Goal: Task Accomplishment & Management: Manage account settings

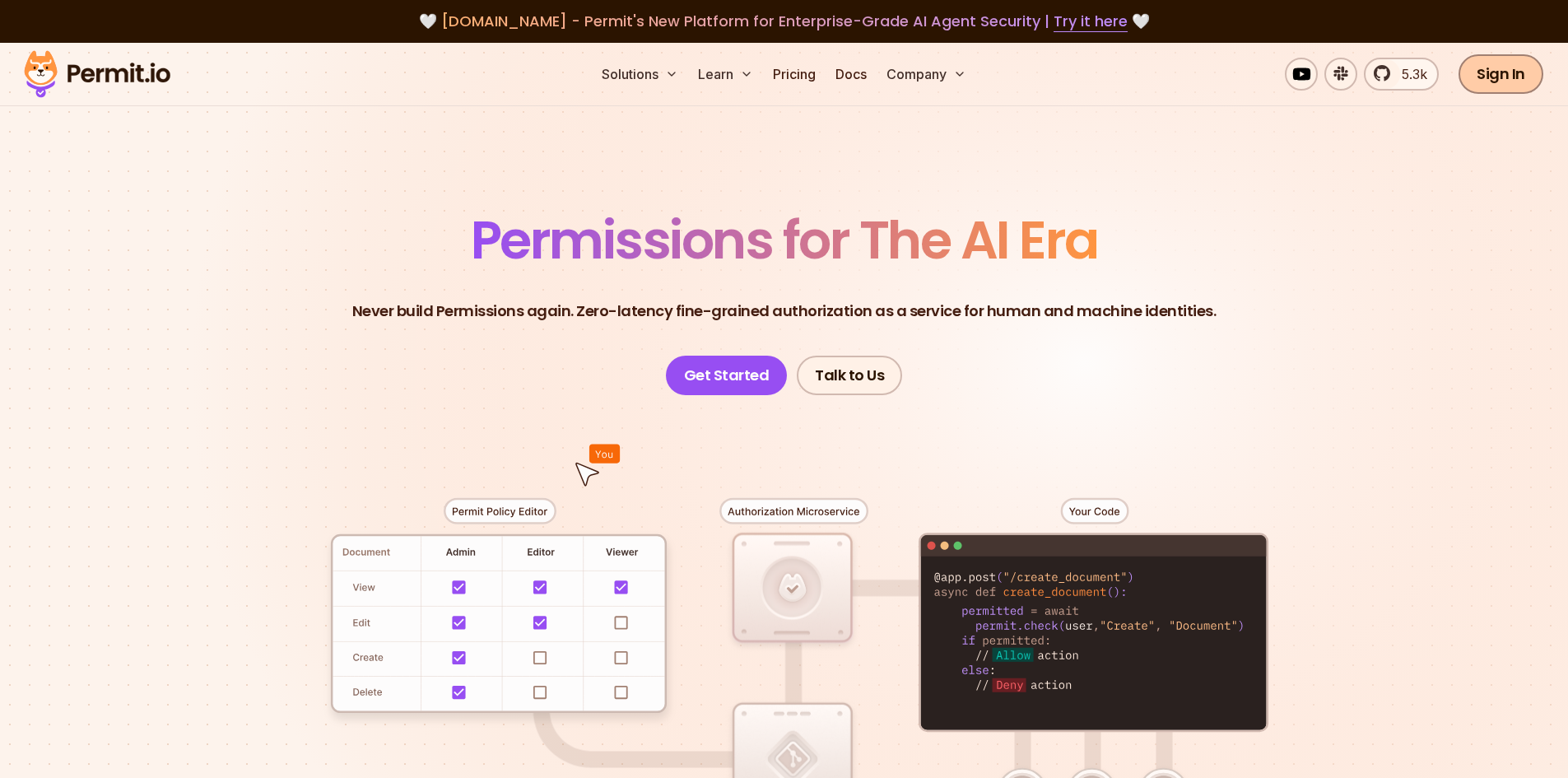
click at [1531, 67] on link "Sign In" at bounding box center [1500, 74] width 85 height 39
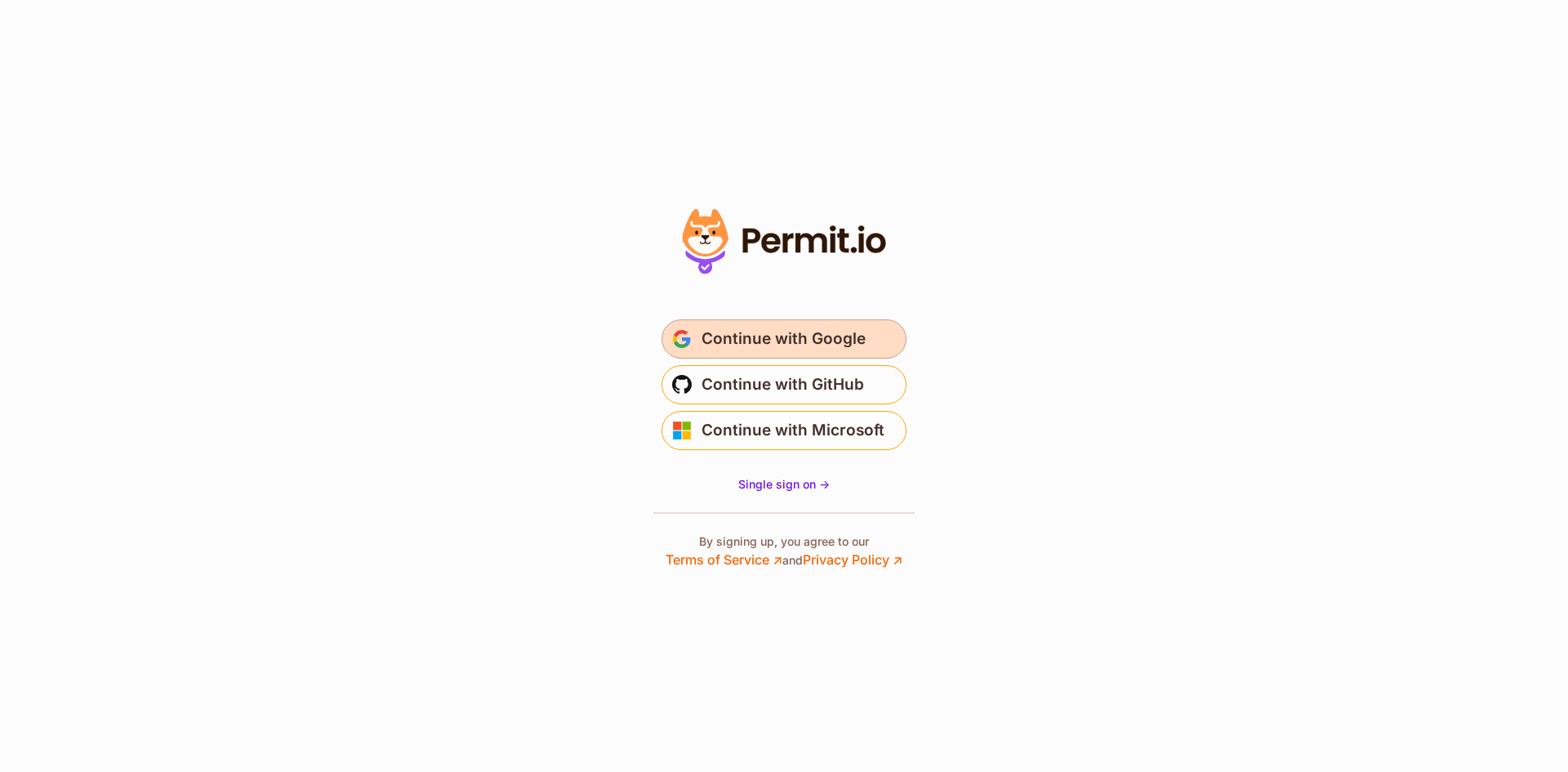
click at [779, 343] on span "Continue with Google" at bounding box center [784, 339] width 164 height 26
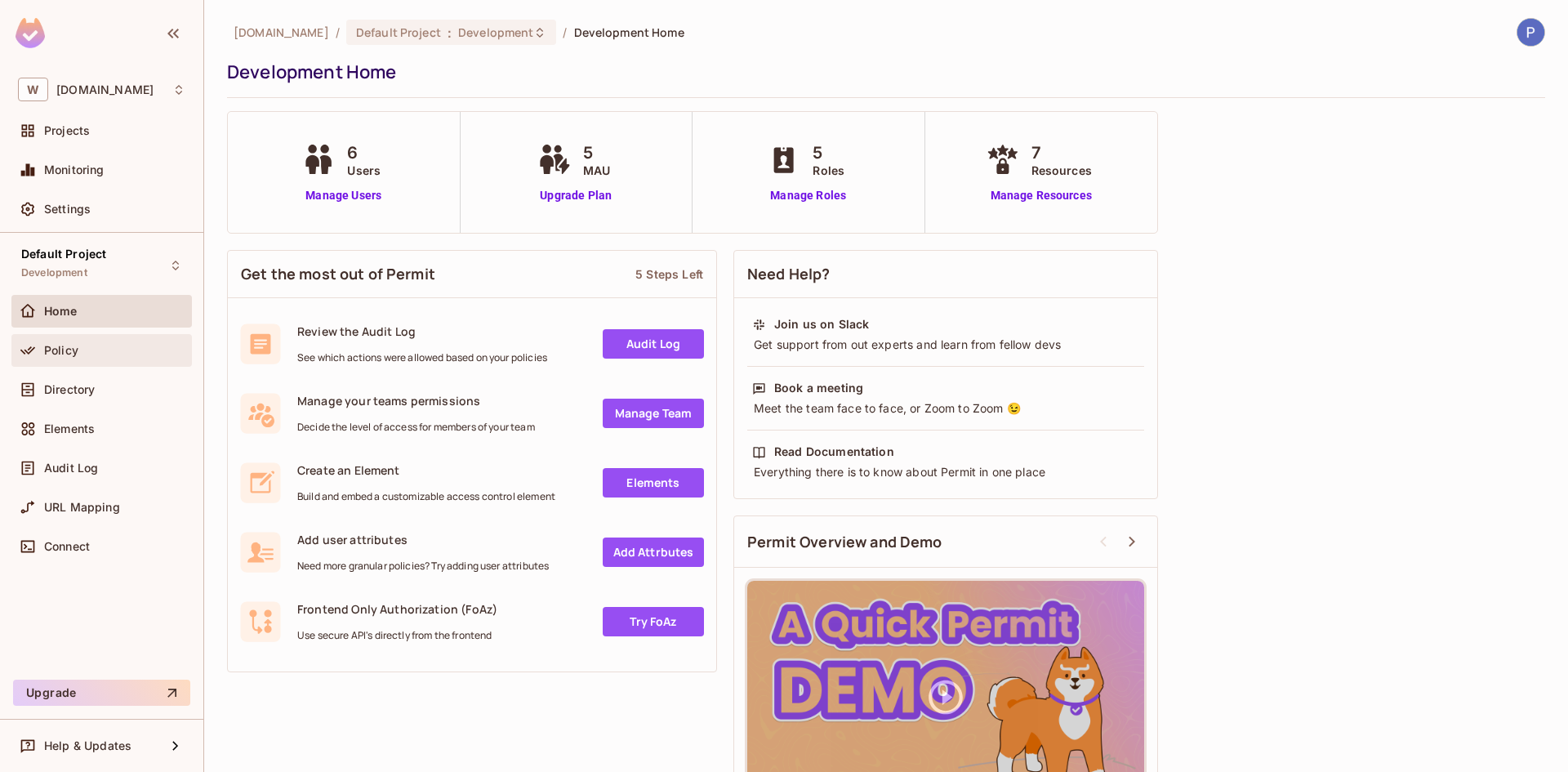
click at [117, 354] on div "Policy" at bounding box center [115, 350] width 141 height 13
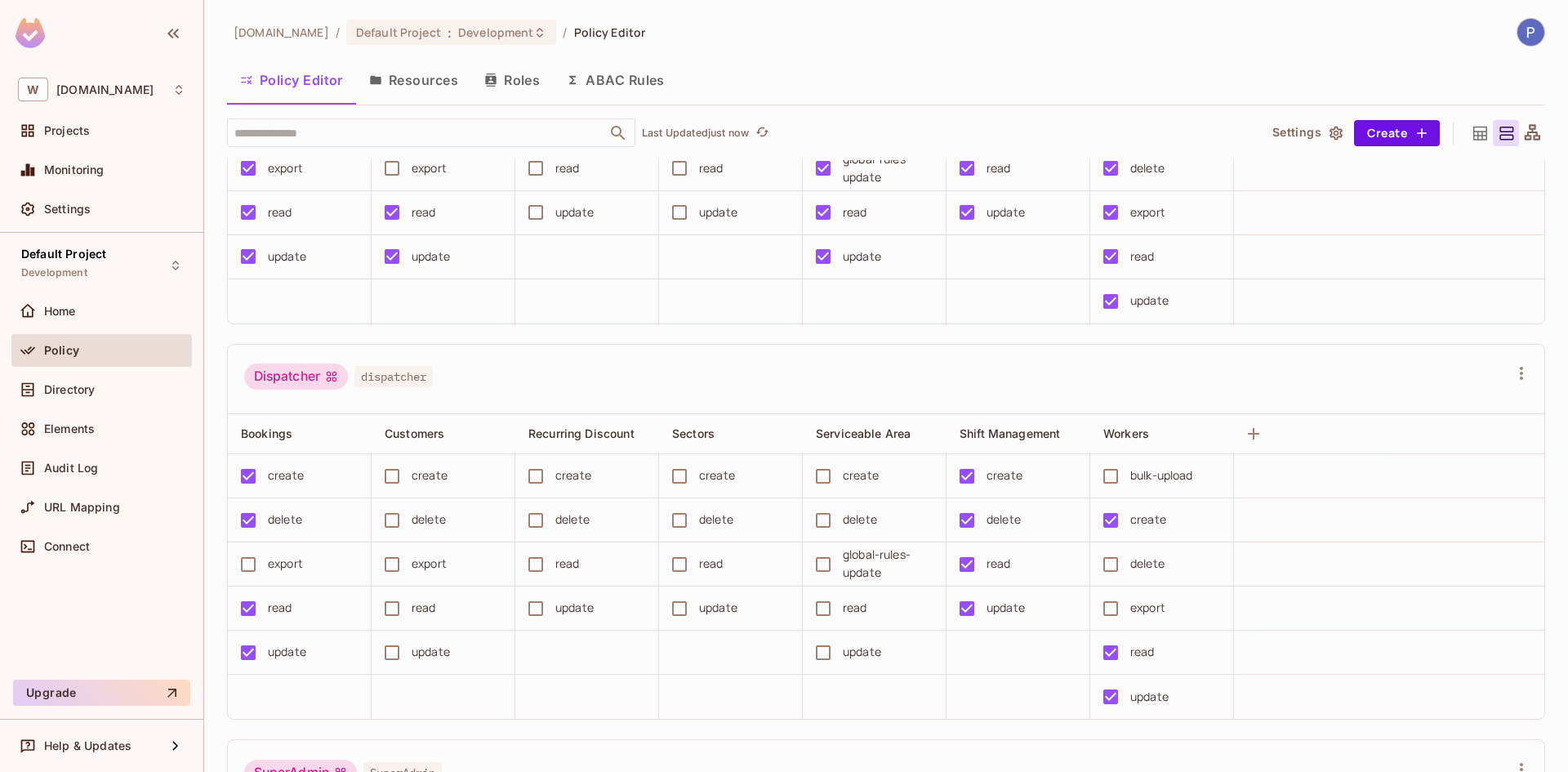
scroll to position [327, 0]
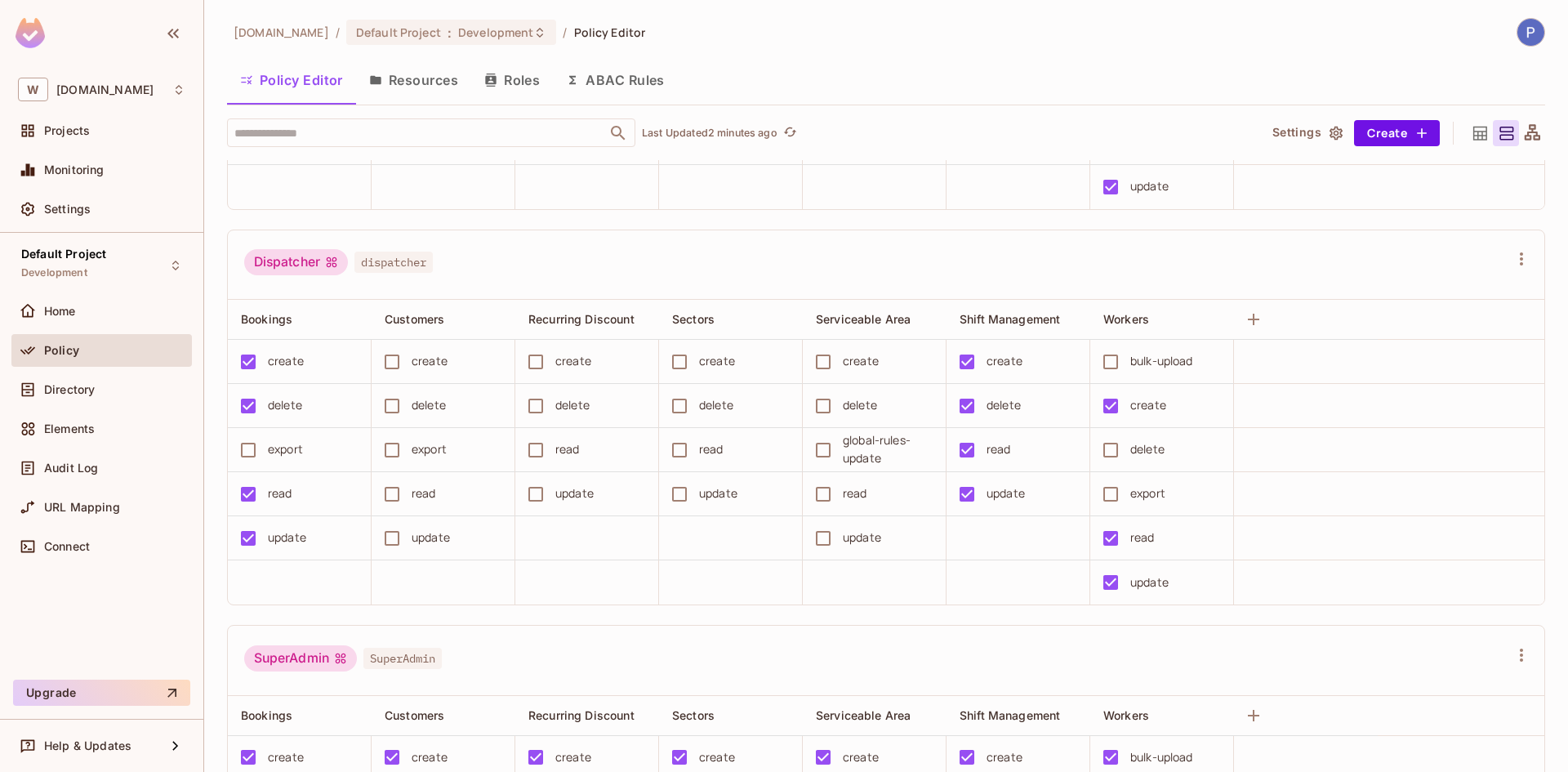
click at [420, 76] on button "Resources" at bounding box center [414, 79] width 116 height 41
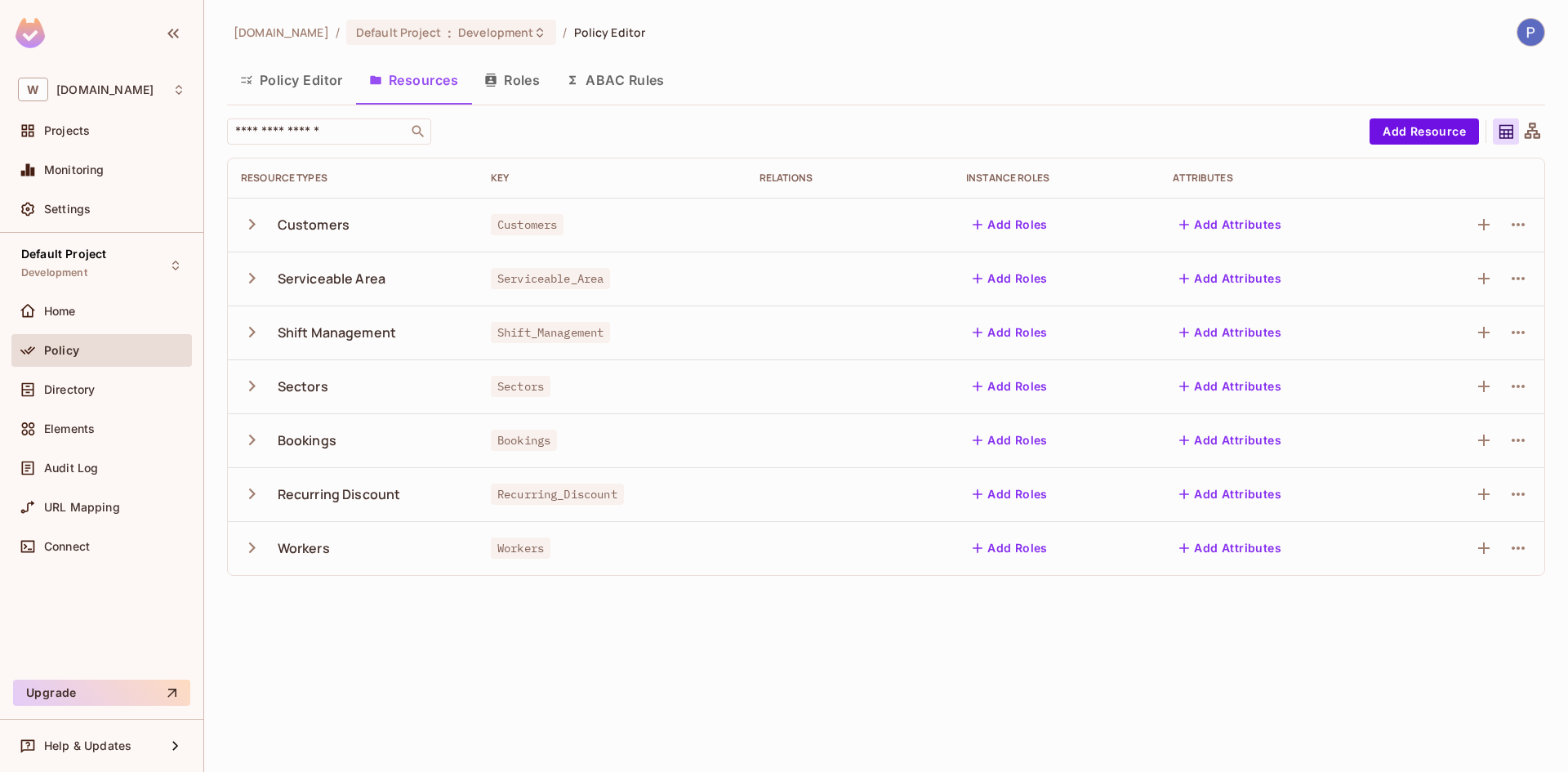
click at [243, 336] on icon "button" at bounding box center [252, 331] width 22 height 22
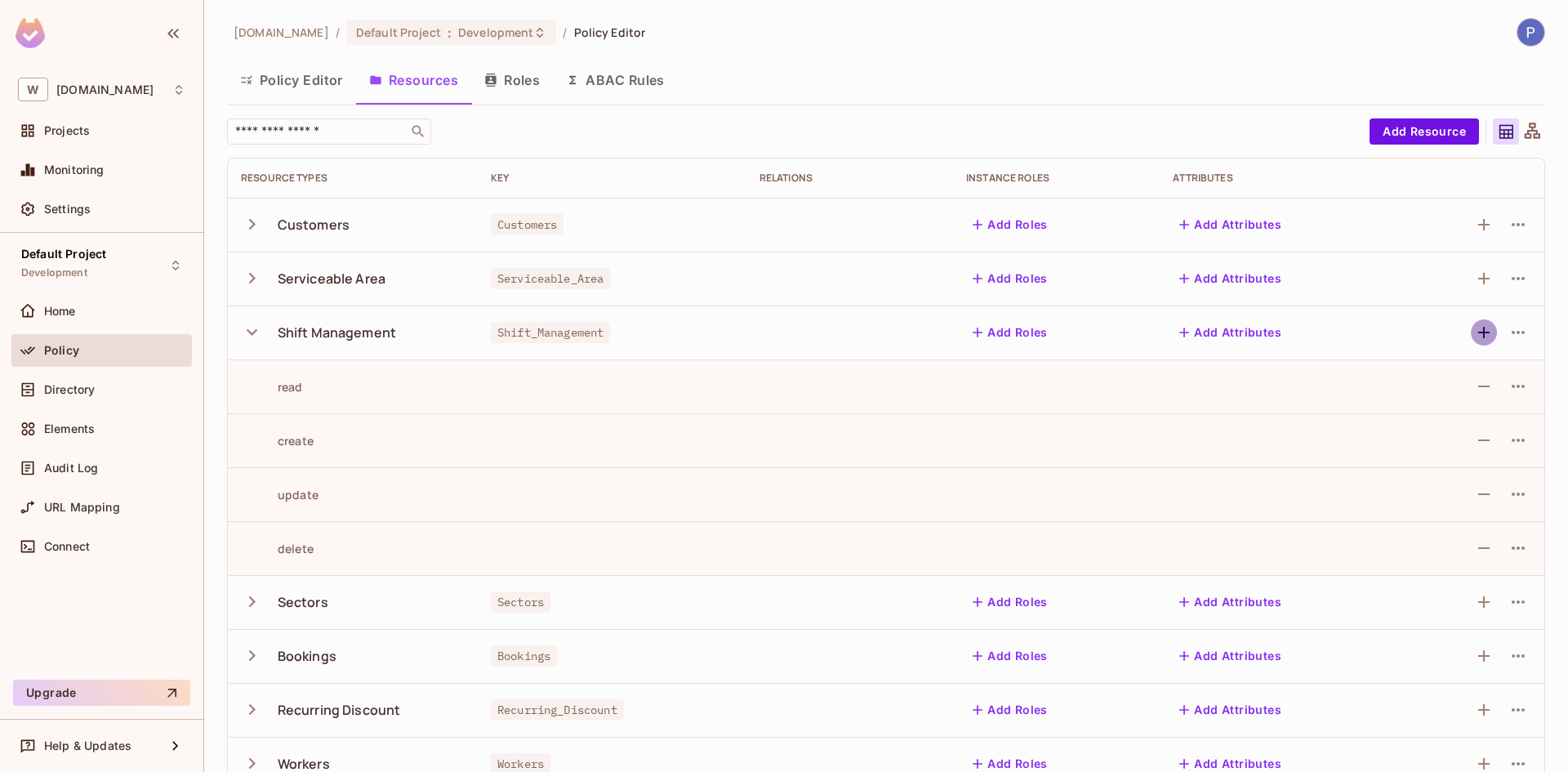
click at [1475, 326] on icon "button" at bounding box center [1484, 332] width 20 height 20
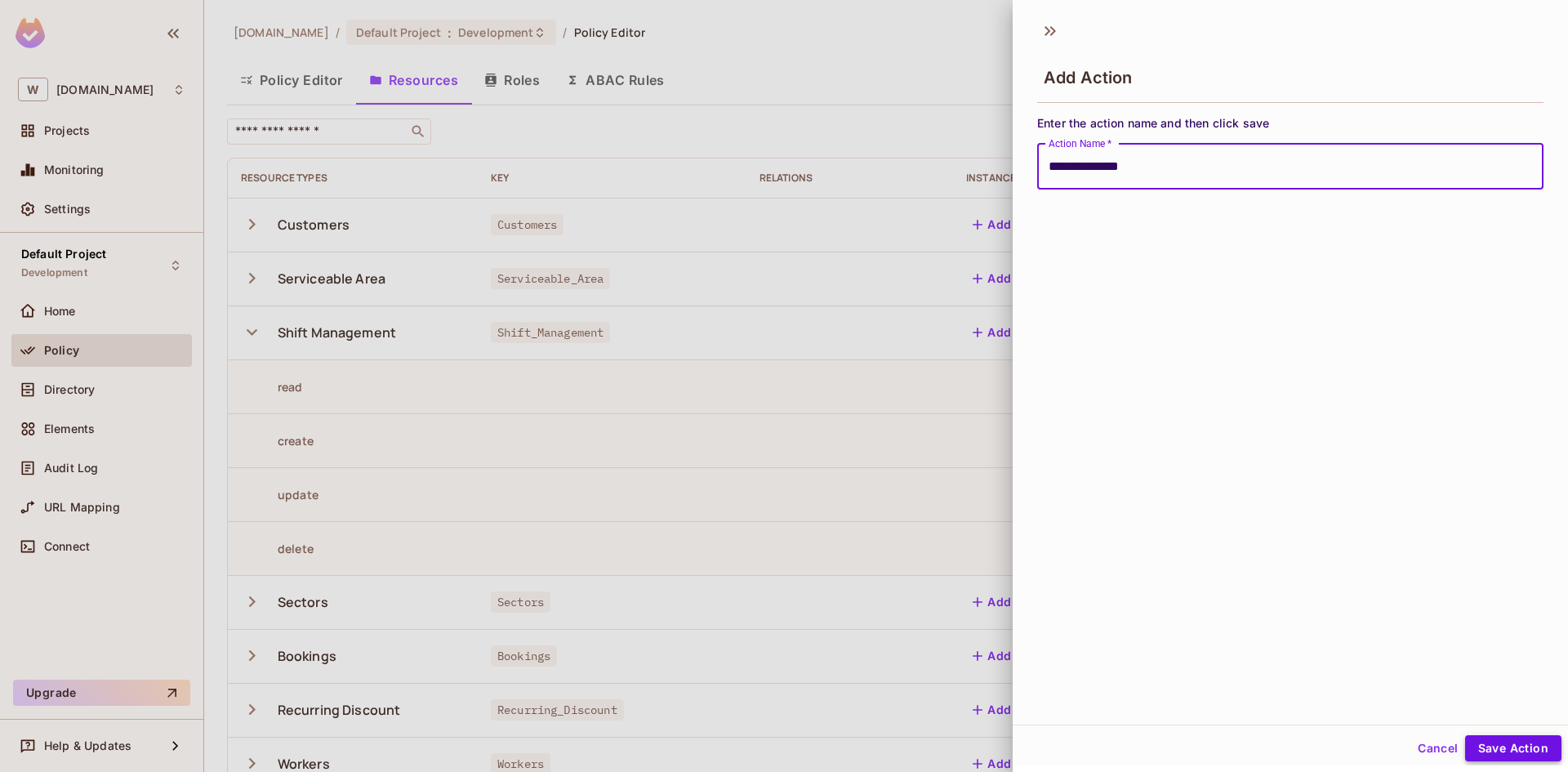
type input "**********"
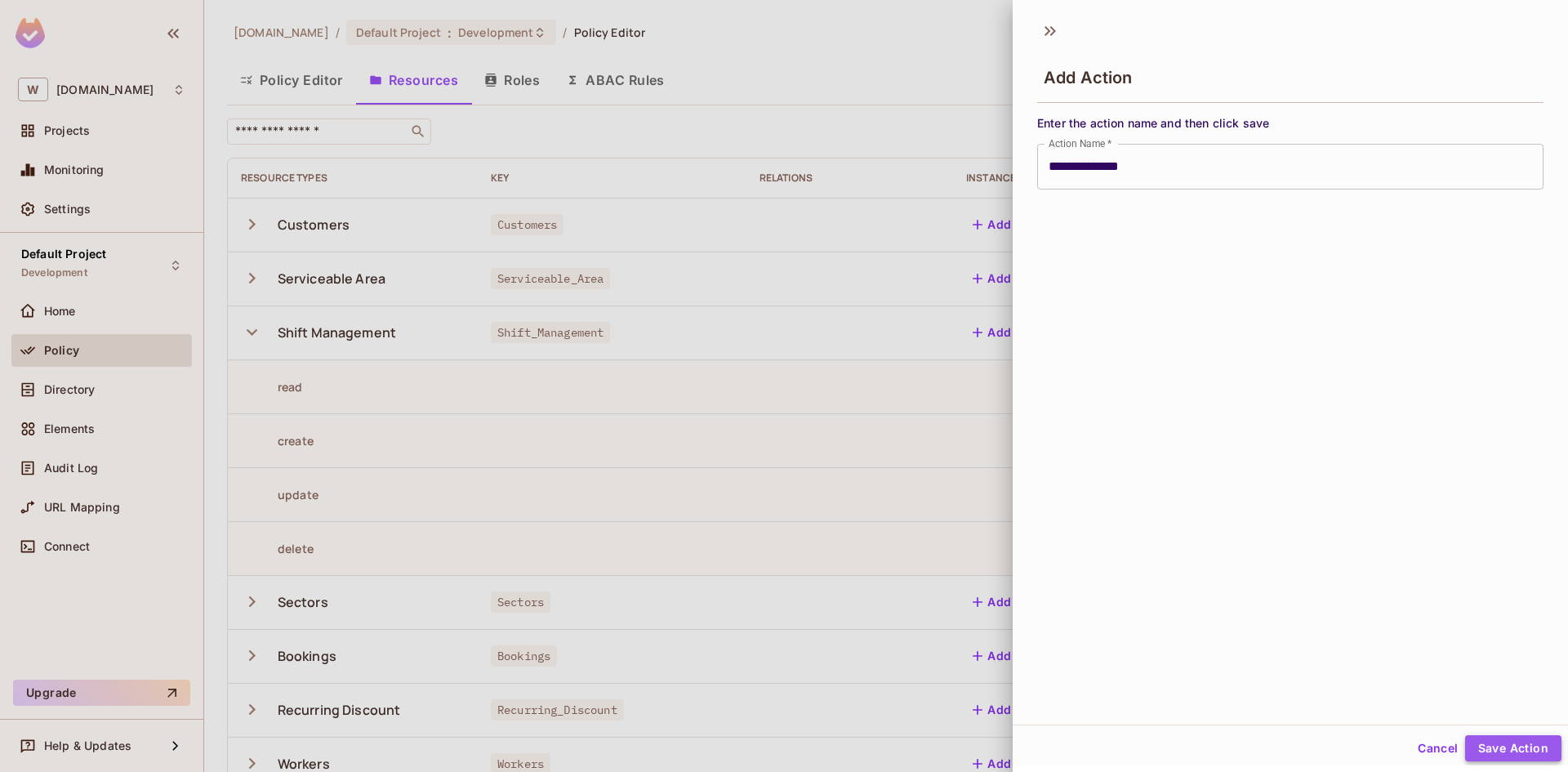
click at [1486, 744] on button "Save Action" at bounding box center [1513, 748] width 97 height 26
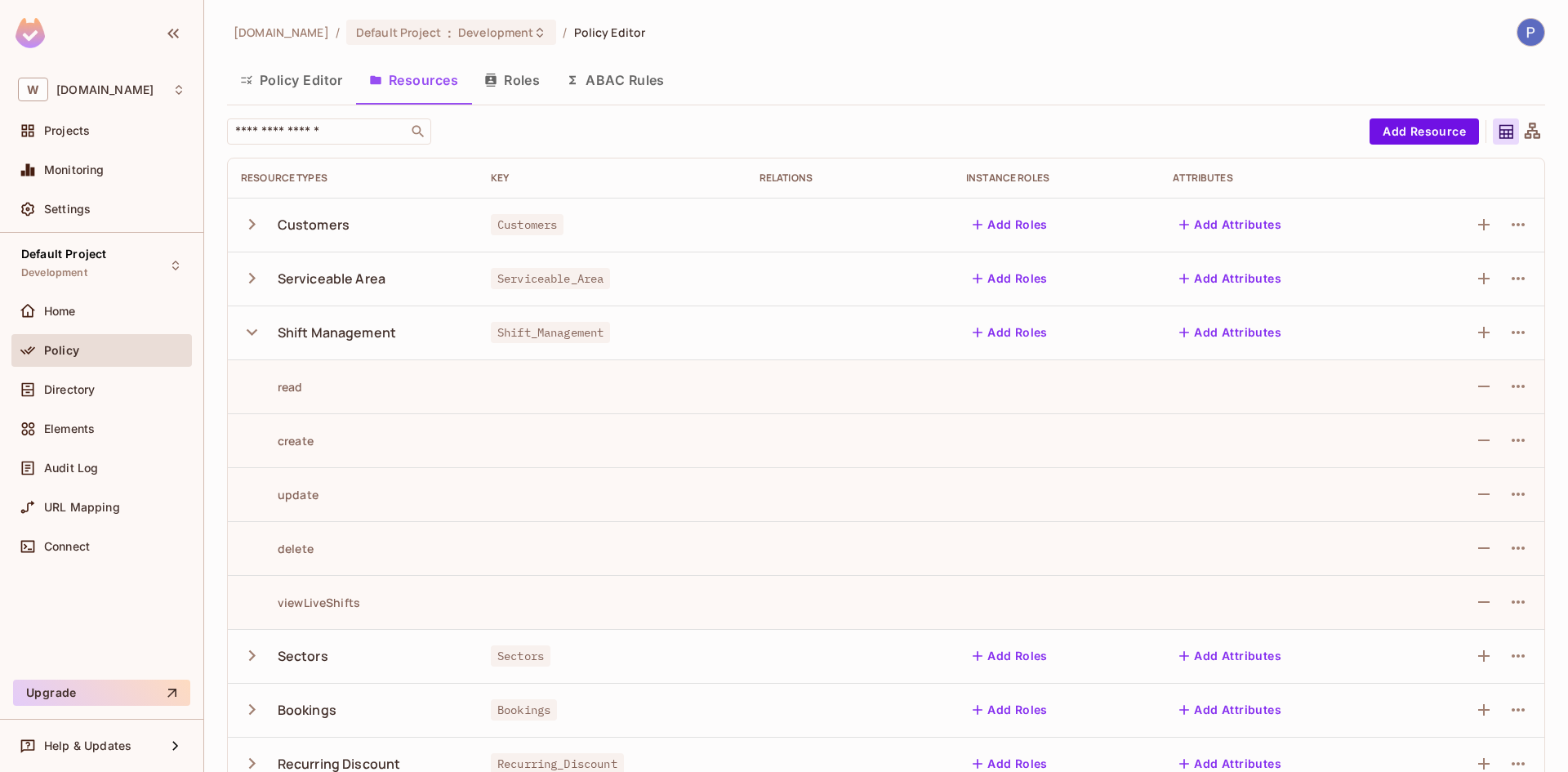
drag, startPoint x: 312, startPoint y: 83, endPoint x: 355, endPoint y: 126, distance: 60.8
click at [312, 89] on button "Policy Editor" at bounding box center [291, 79] width 129 height 41
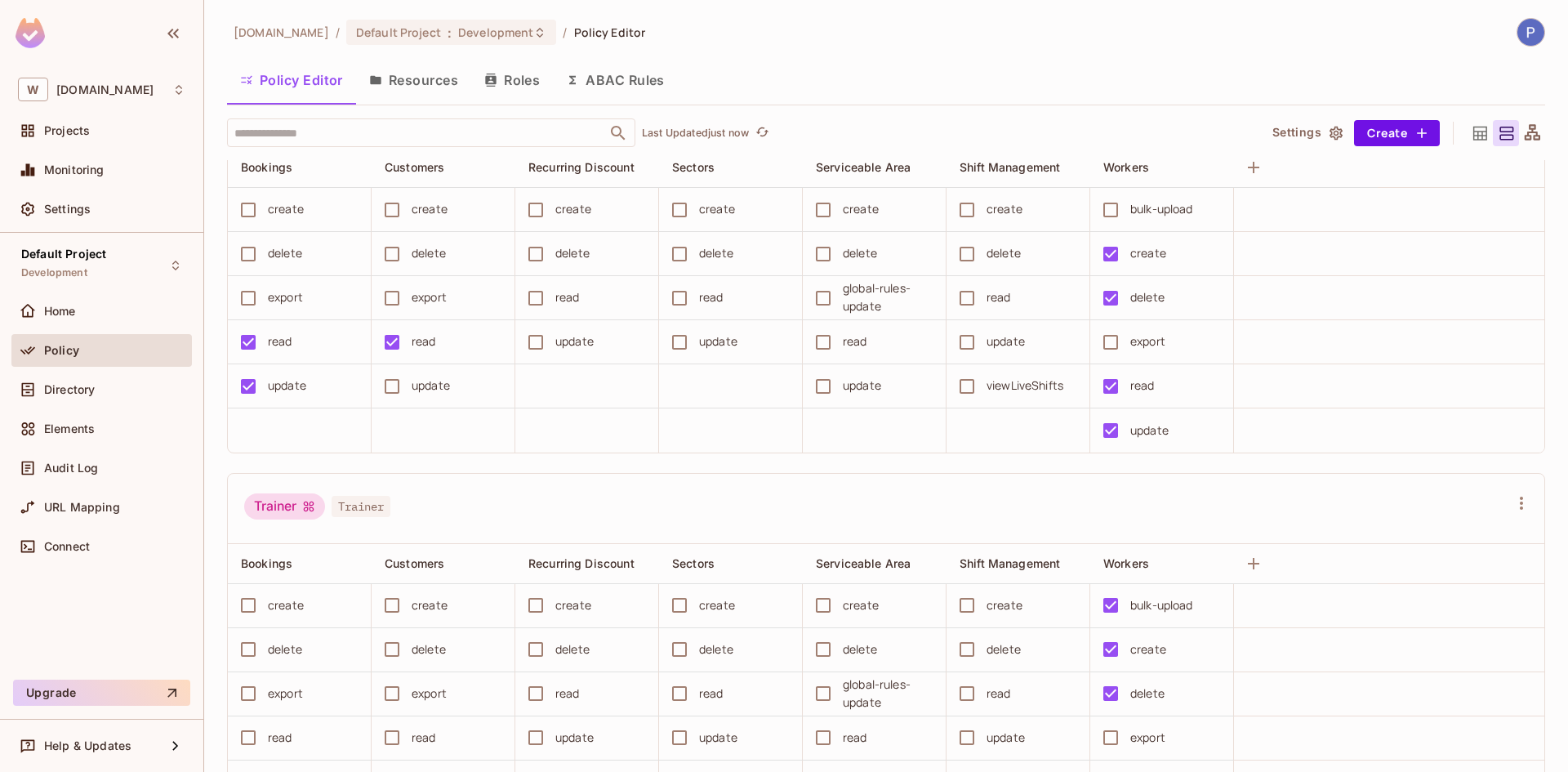
scroll to position [1387, 0]
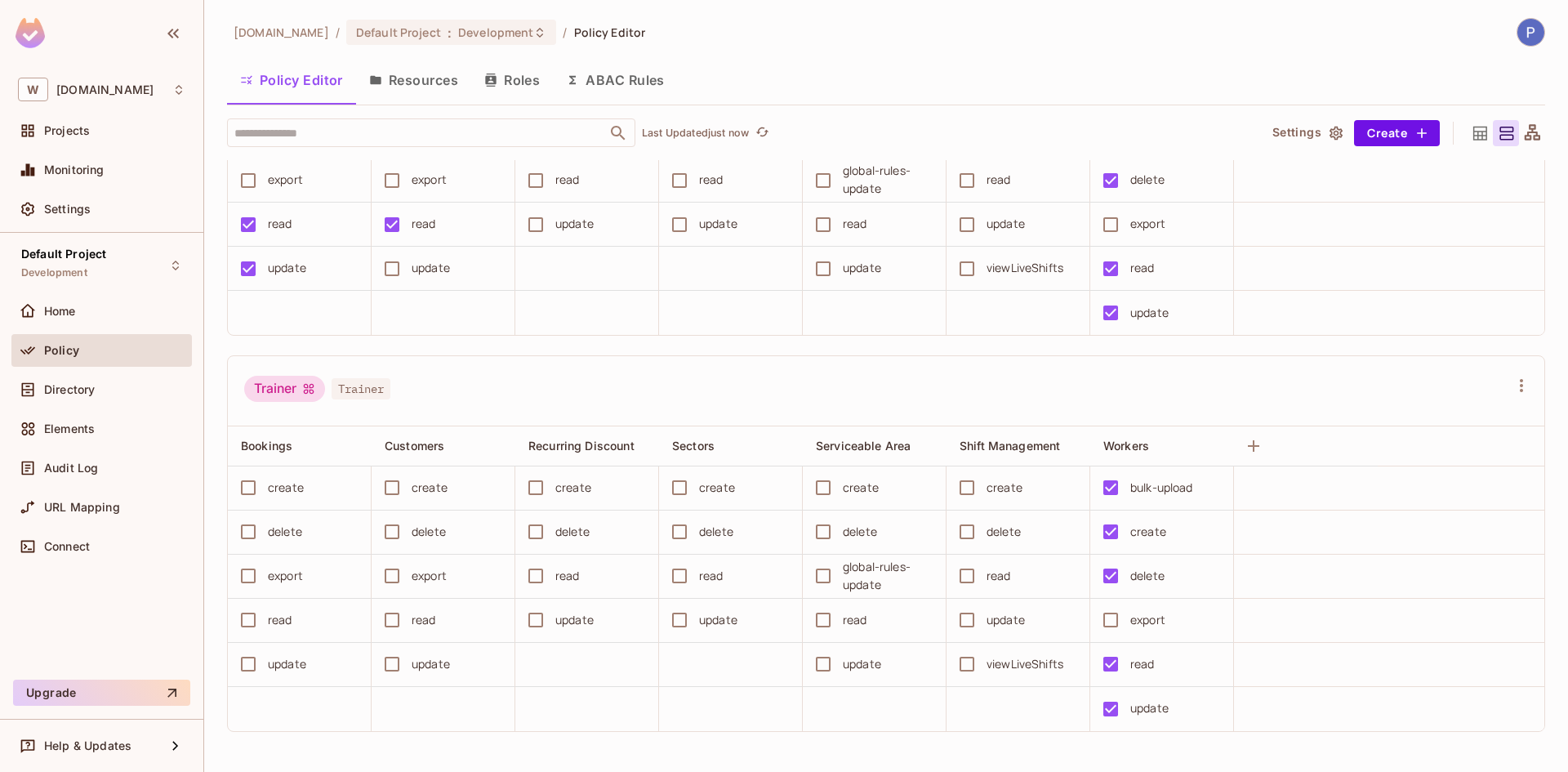
click at [1025, 670] on div "viewLiveShifts" at bounding box center [1024, 664] width 77 height 18
copy div "viewLiveShifts"
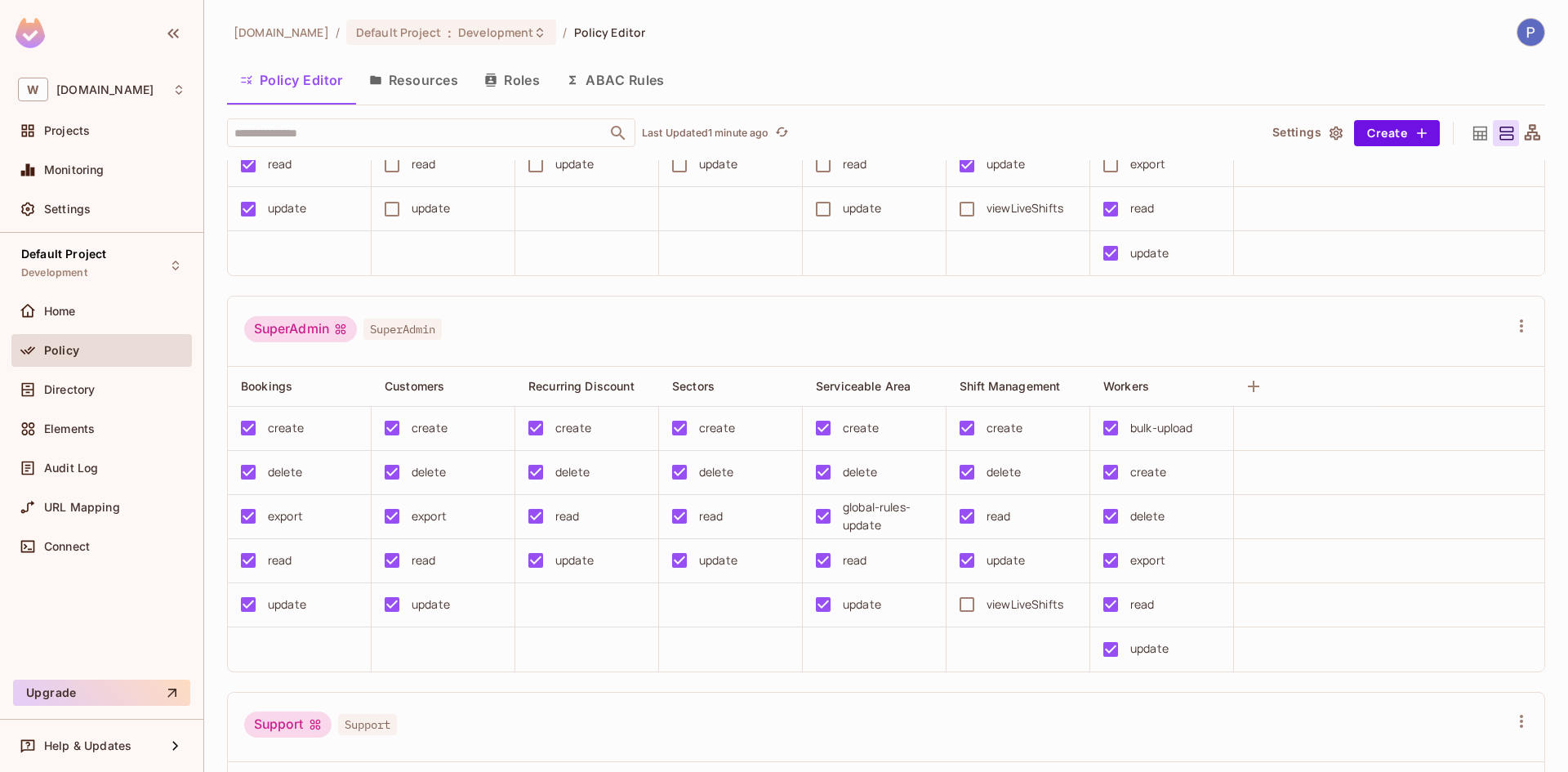
scroll to position [653, 0]
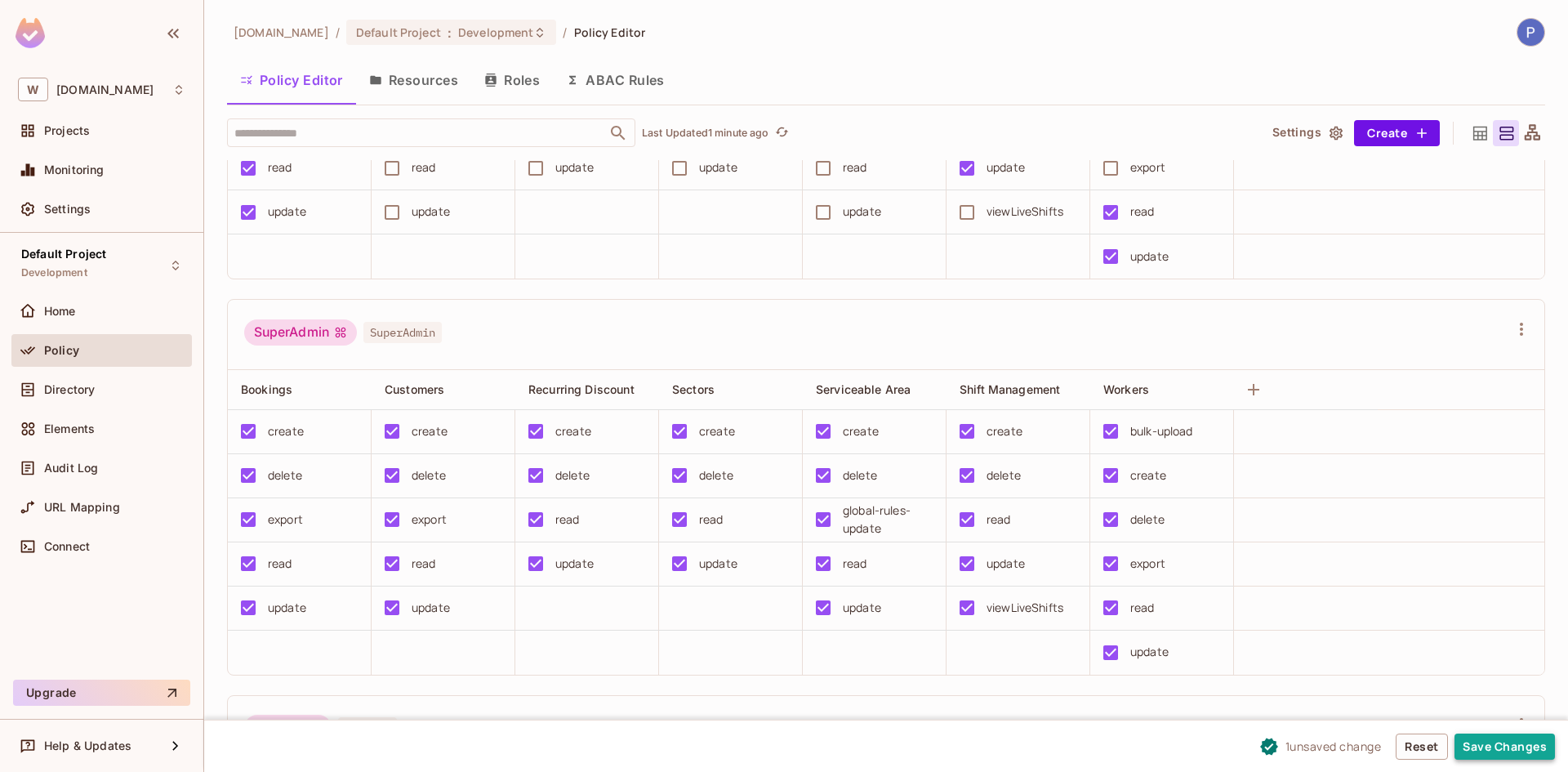
click at [1515, 749] on button "Save Changes" at bounding box center [1505, 746] width 100 height 26
click at [1030, 601] on div "viewLiveShifts" at bounding box center [1024, 608] width 77 height 18
click at [1503, 739] on button "Save Changes" at bounding box center [1505, 746] width 100 height 26
click at [1481, 745] on button "Save Changes" at bounding box center [1505, 746] width 100 height 26
